Goal: Find specific page/section: Find specific page/section

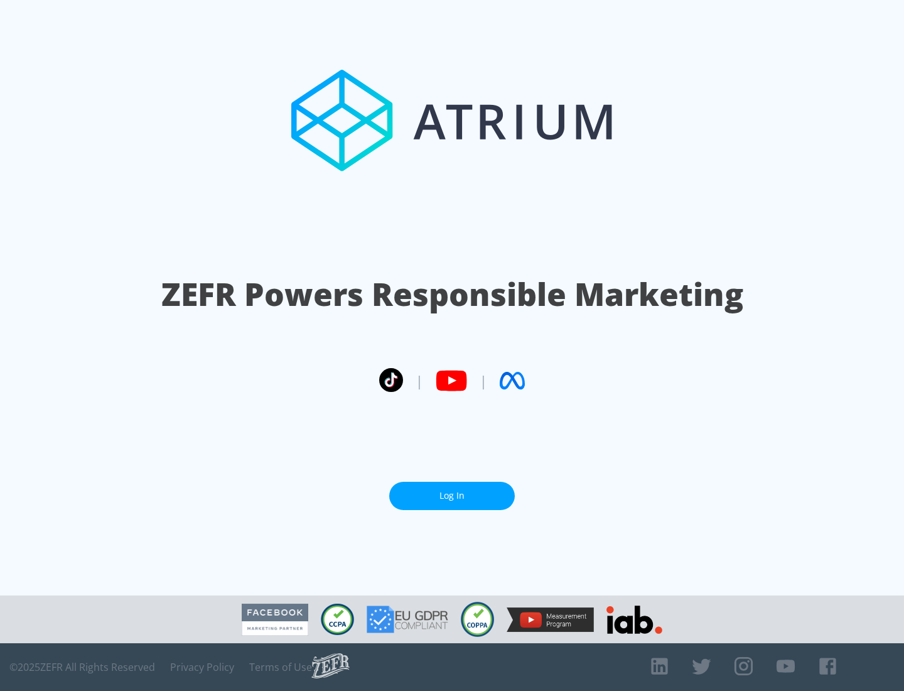
click at [452, 495] on link "Log In" at bounding box center [452, 496] width 126 height 28
